Goal: Contribute content

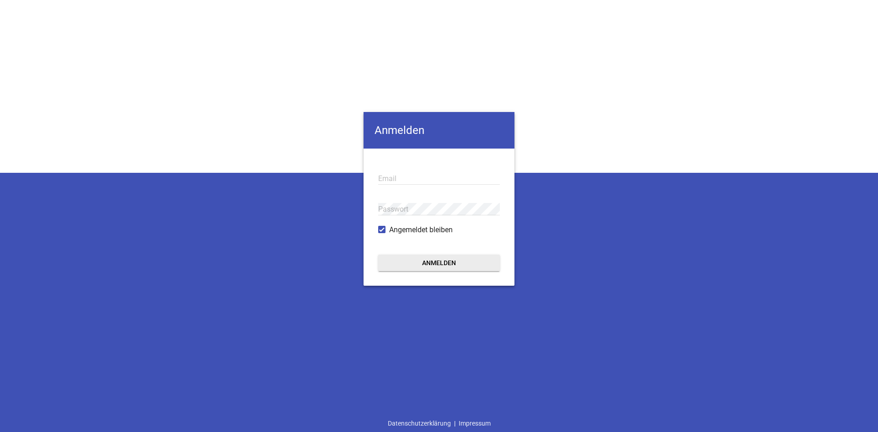
type input "[EMAIL_ADDRESS][DOMAIN_NAME]"
click at [441, 267] on button "Anmelden" at bounding box center [439, 263] width 122 height 16
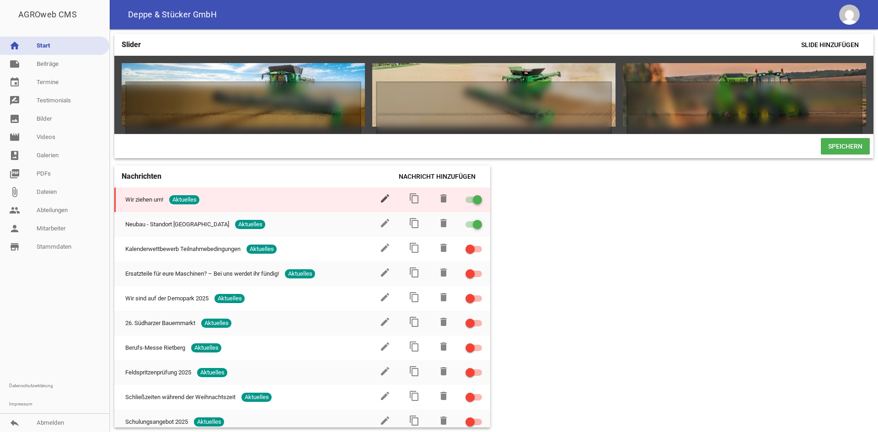
click at [381, 202] on icon "edit" at bounding box center [384, 198] width 11 height 11
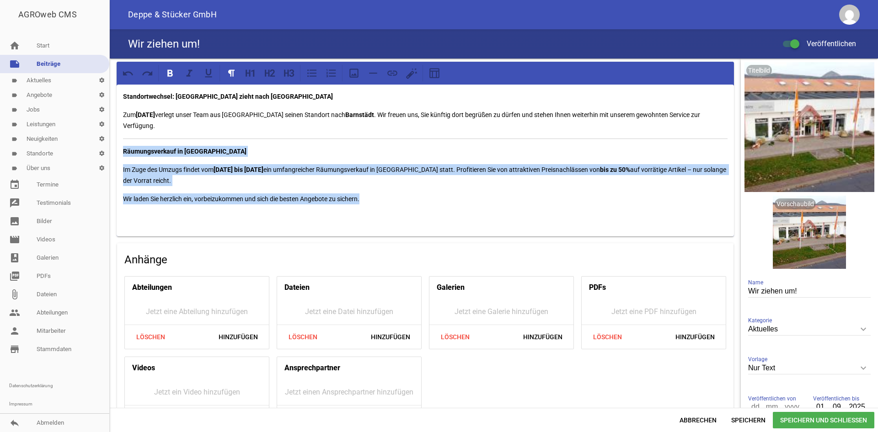
drag, startPoint x: 375, startPoint y: 198, endPoint x: 123, endPoint y: 151, distance: 256.8
click at [123, 151] on div "Standortwechsel: [GEOGRAPHIC_DATA] zieht nach [GEOGRAPHIC_DATA] Zum [DATE] verl…" at bounding box center [425, 161] width 617 height 152
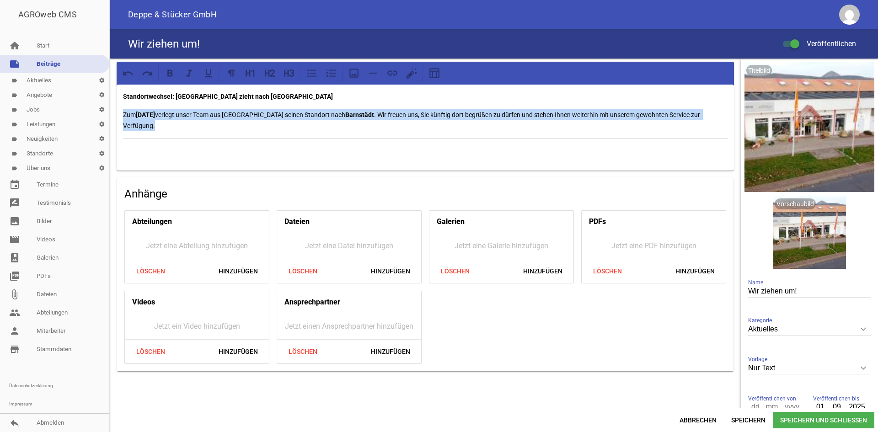
click at [821, 422] on span "Speichern und Schließen" at bounding box center [823, 420] width 101 height 16
